Goal: Task Accomplishment & Management: Manage account settings

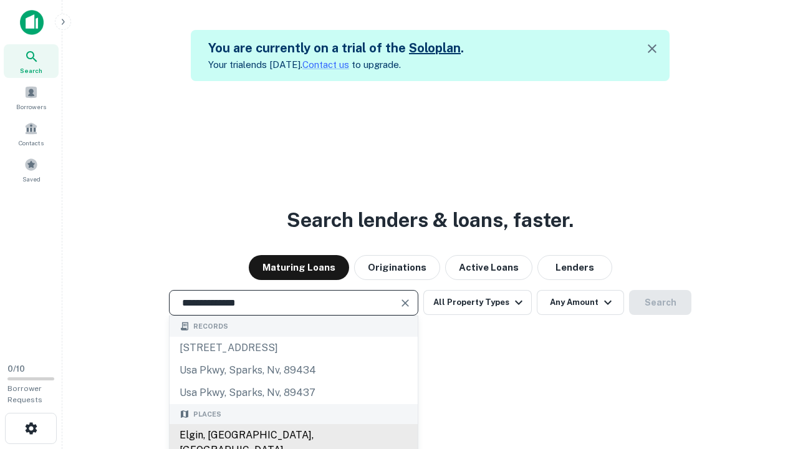
click at [293, 435] on div "Elgin, [GEOGRAPHIC_DATA], [GEOGRAPHIC_DATA]" at bounding box center [293, 442] width 248 height 37
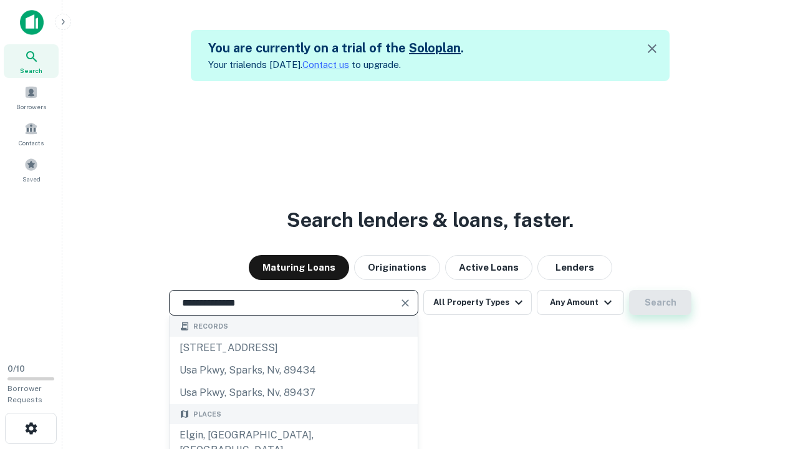
type input "**********"
click at [660, 302] on button "Search" at bounding box center [660, 302] width 62 height 25
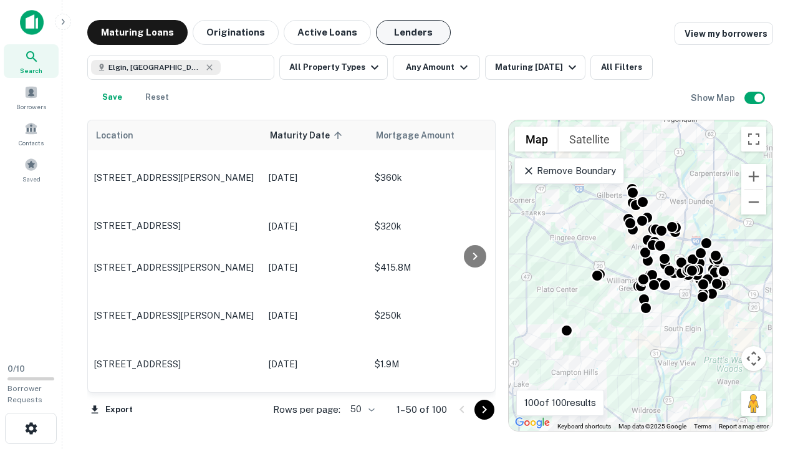
click at [413, 32] on button "Lenders" at bounding box center [413, 32] width 75 height 25
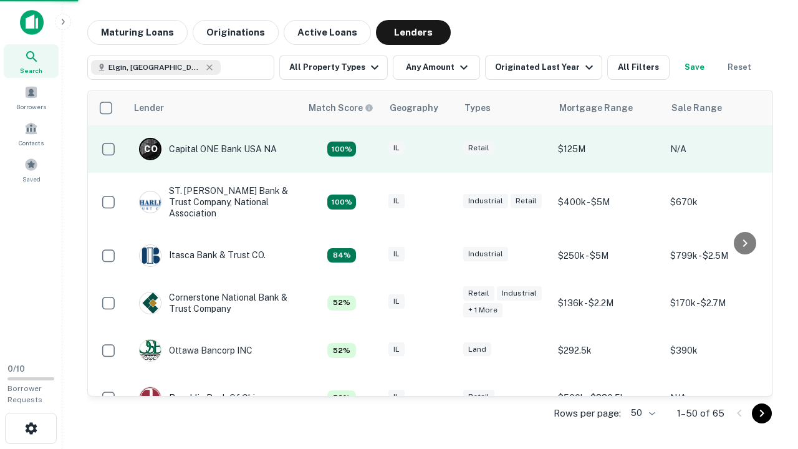
click at [442, 149] on div "IL" at bounding box center [419, 149] width 62 height 17
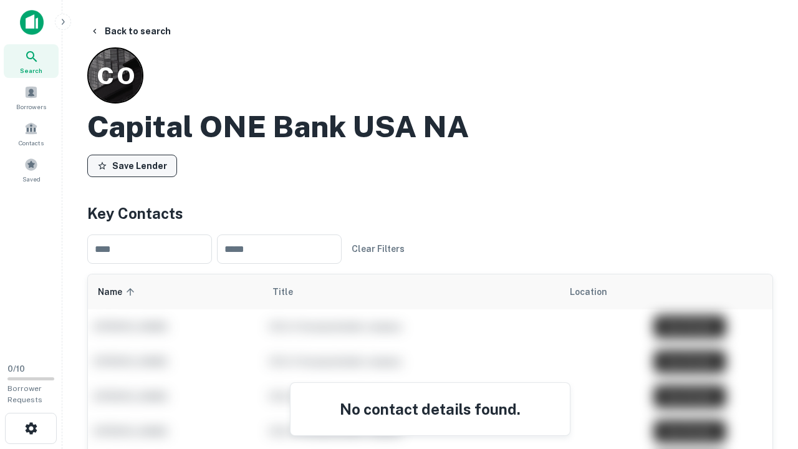
click at [132, 165] on button "Save Lender" at bounding box center [132, 166] width 90 height 22
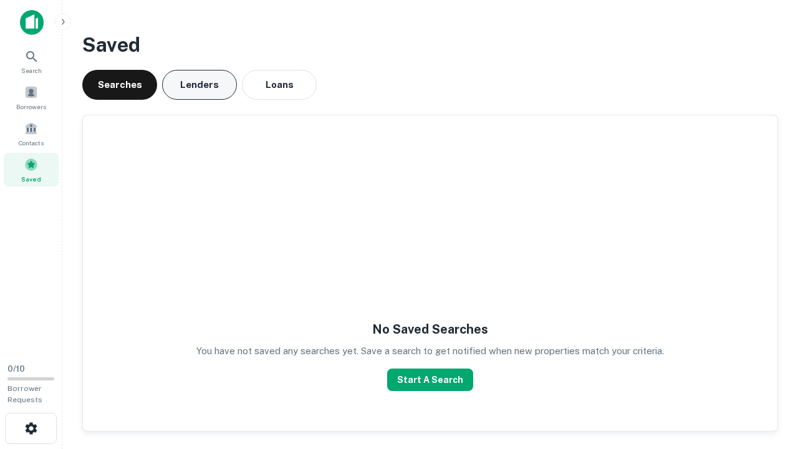
click at [199, 85] on button "Lenders" at bounding box center [199, 85] width 75 height 30
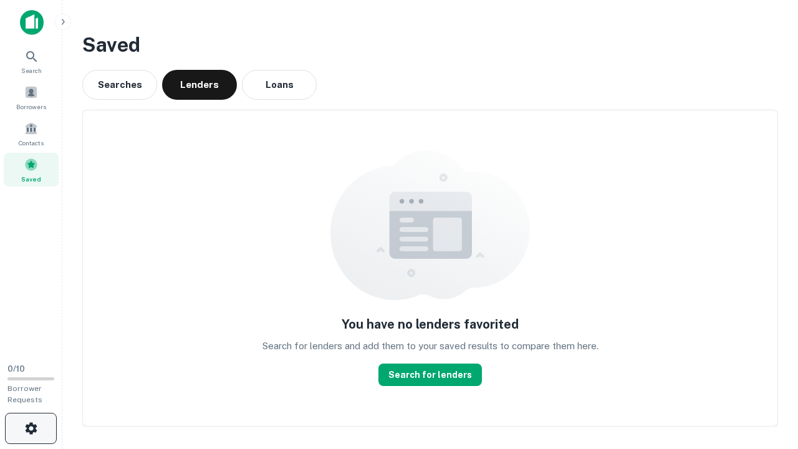
click at [31, 428] on icon "button" at bounding box center [31, 428] width 15 height 15
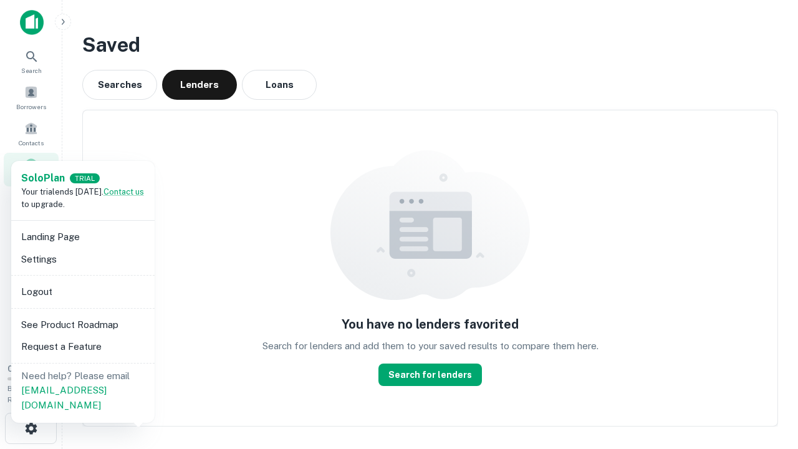
click at [82, 291] on li "Logout" at bounding box center [82, 291] width 133 height 22
